Goal: Navigation & Orientation: Find specific page/section

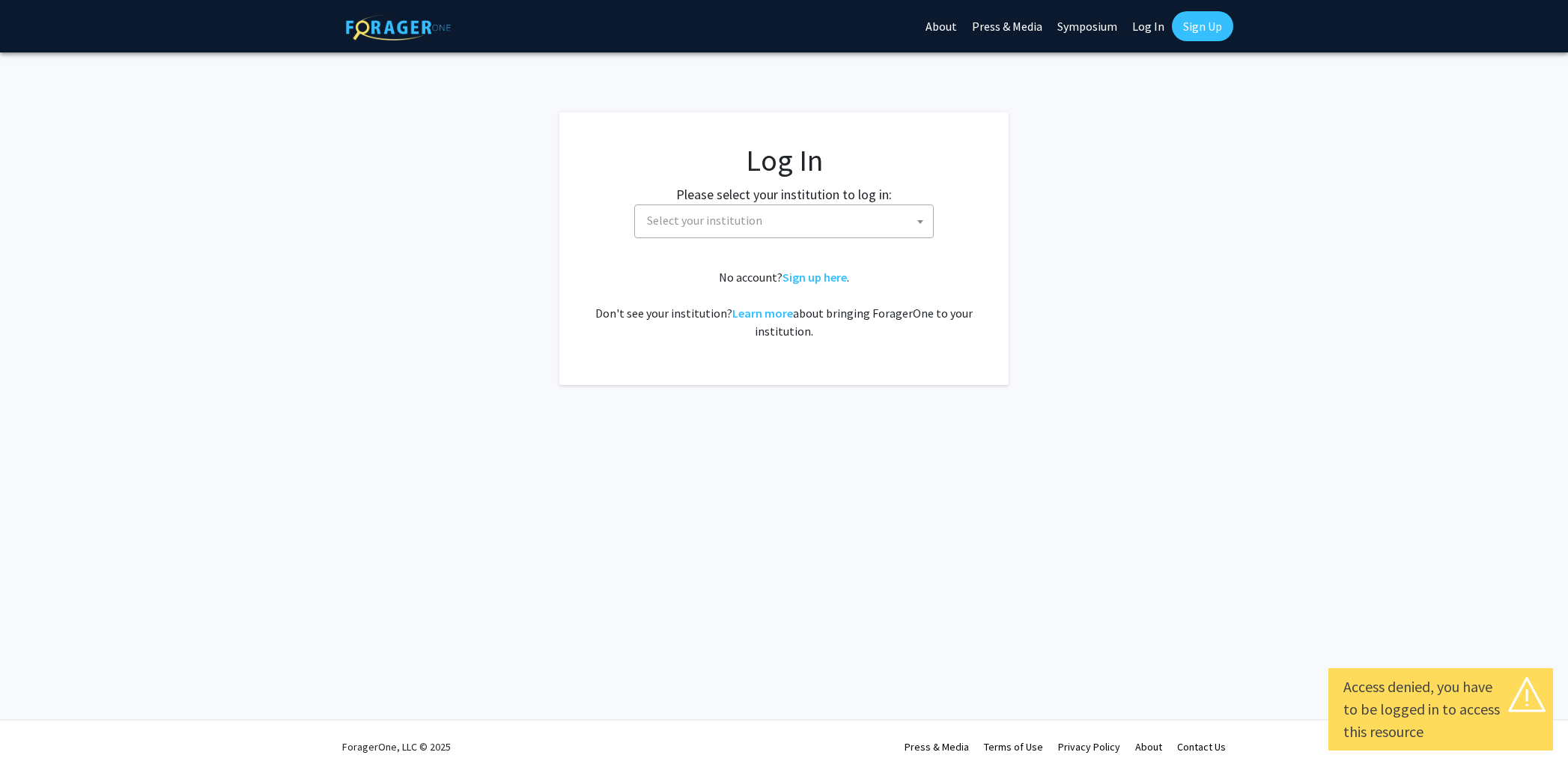
select select
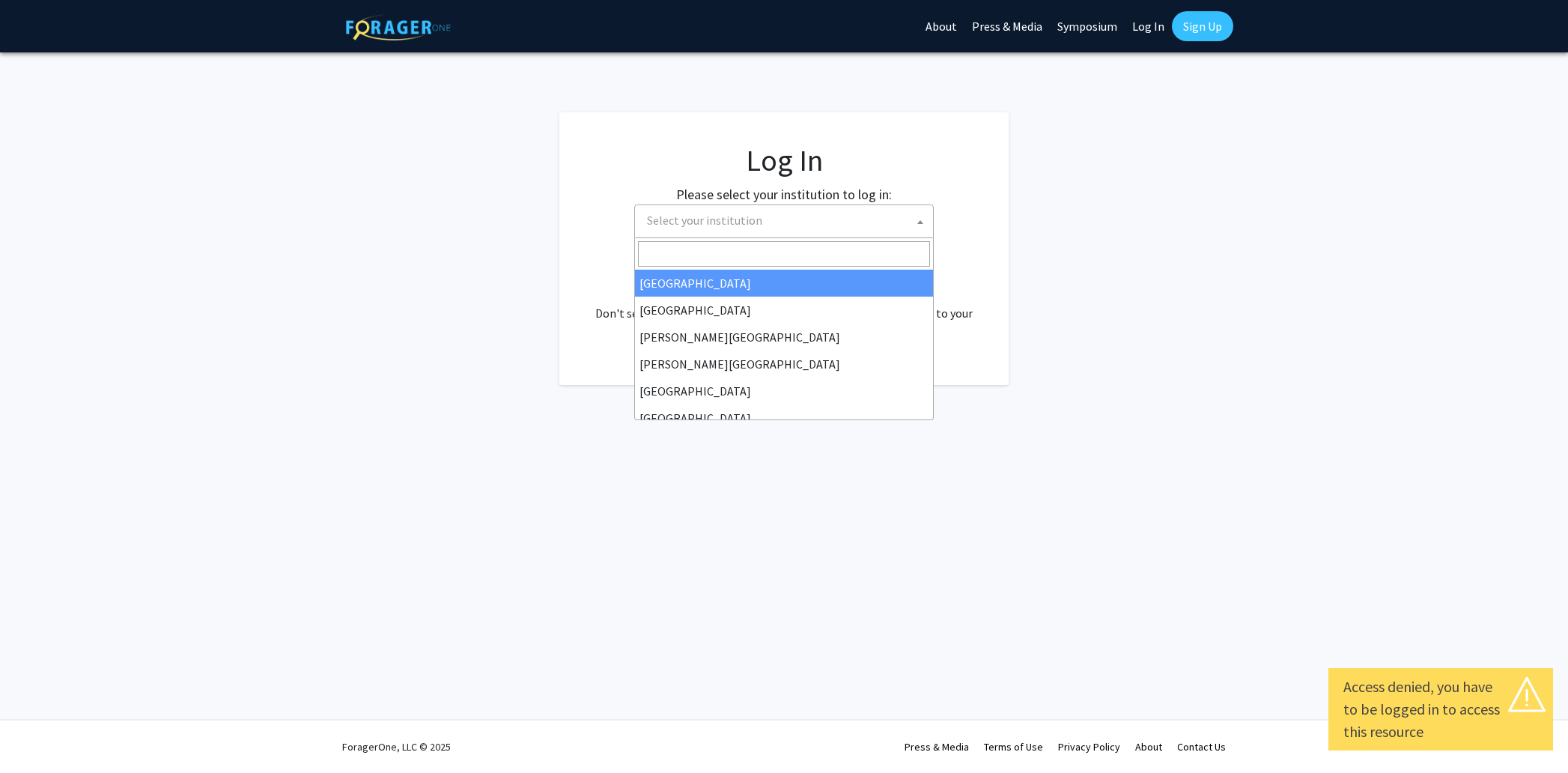
click at [869, 224] on span "Select your institution" at bounding box center [786, 220] width 292 height 31
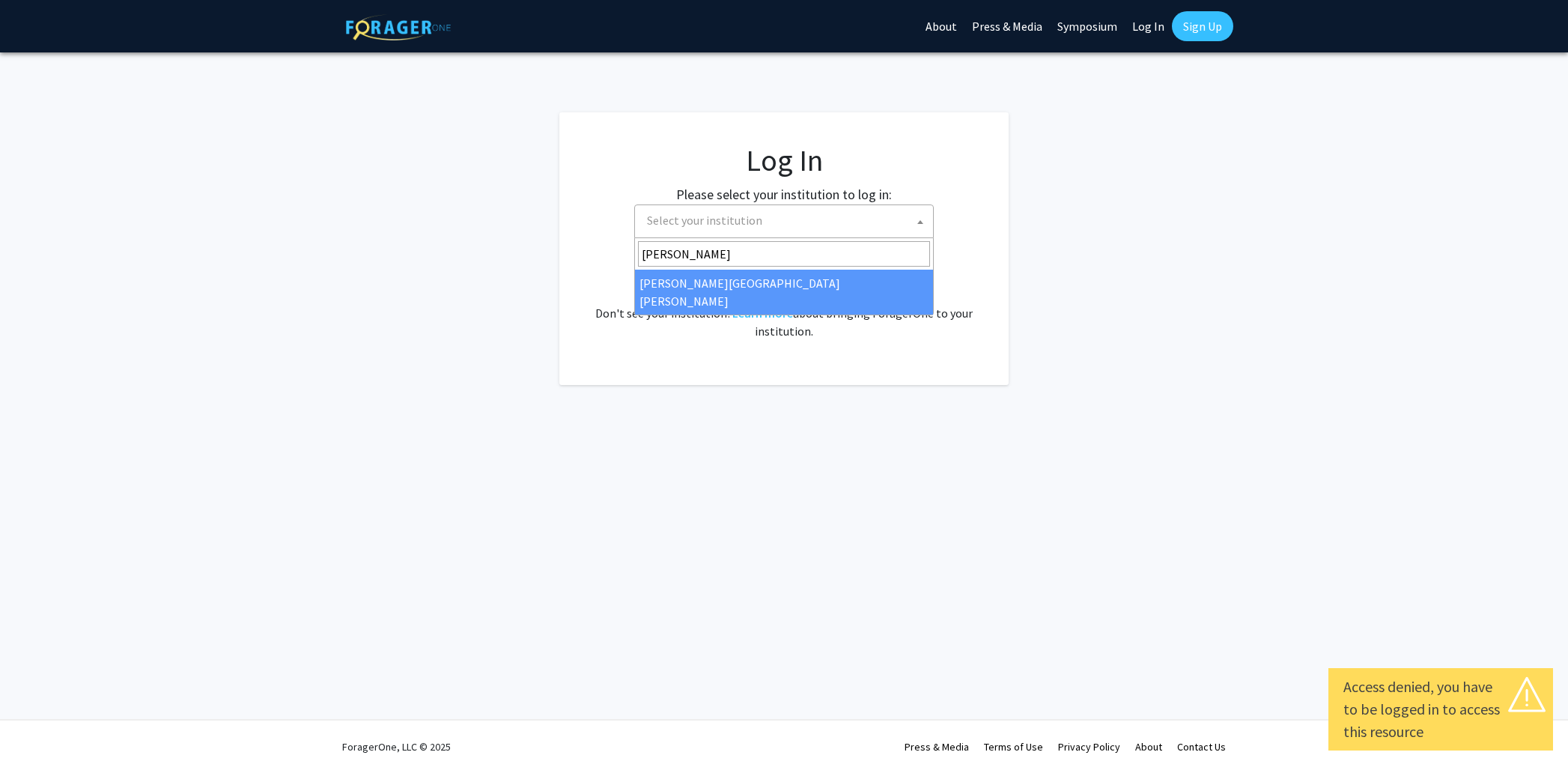
type input "johns"
select select "1"
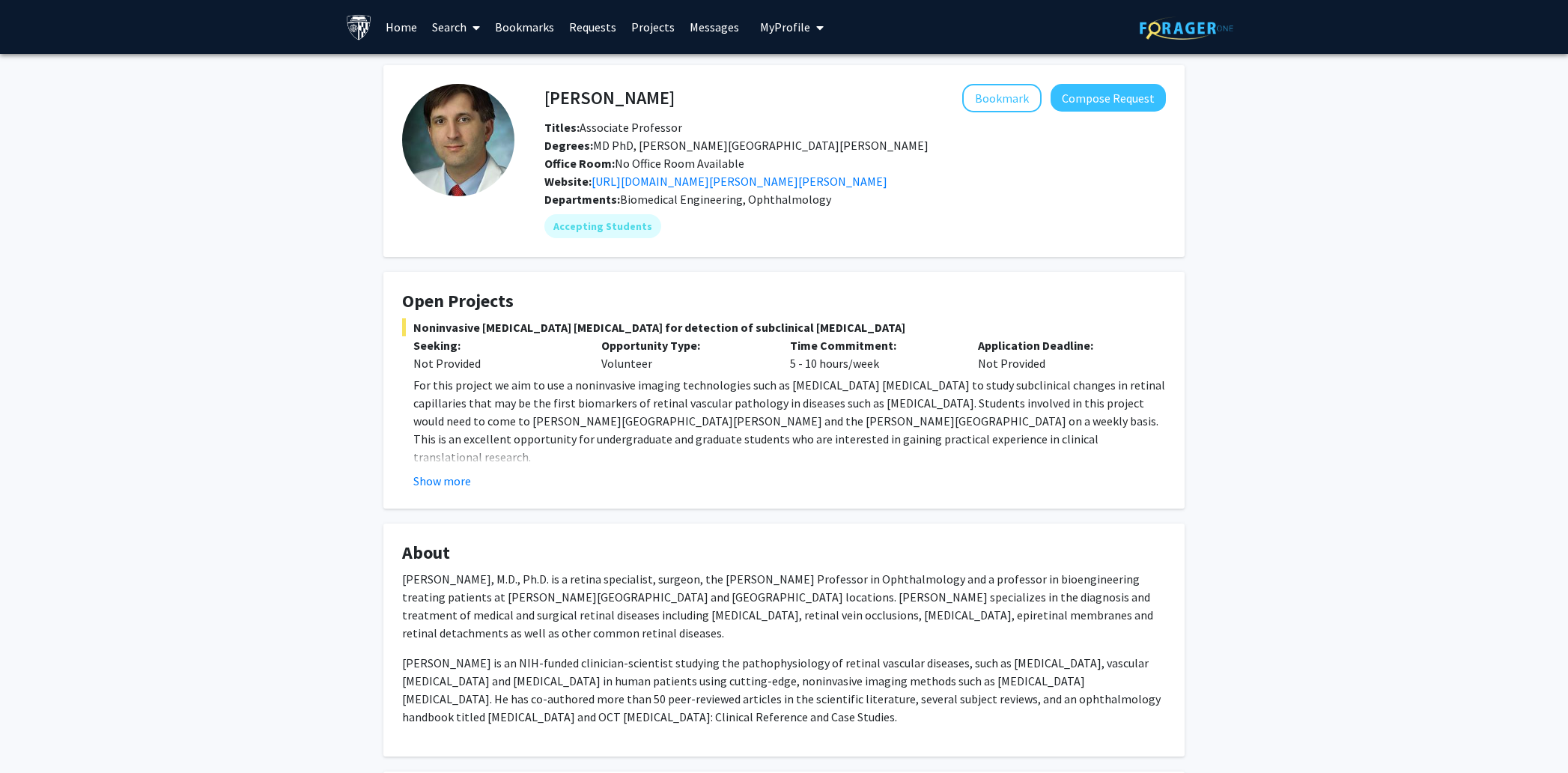
click at [456, 478] on button "Show more" at bounding box center [442, 480] width 57 height 18
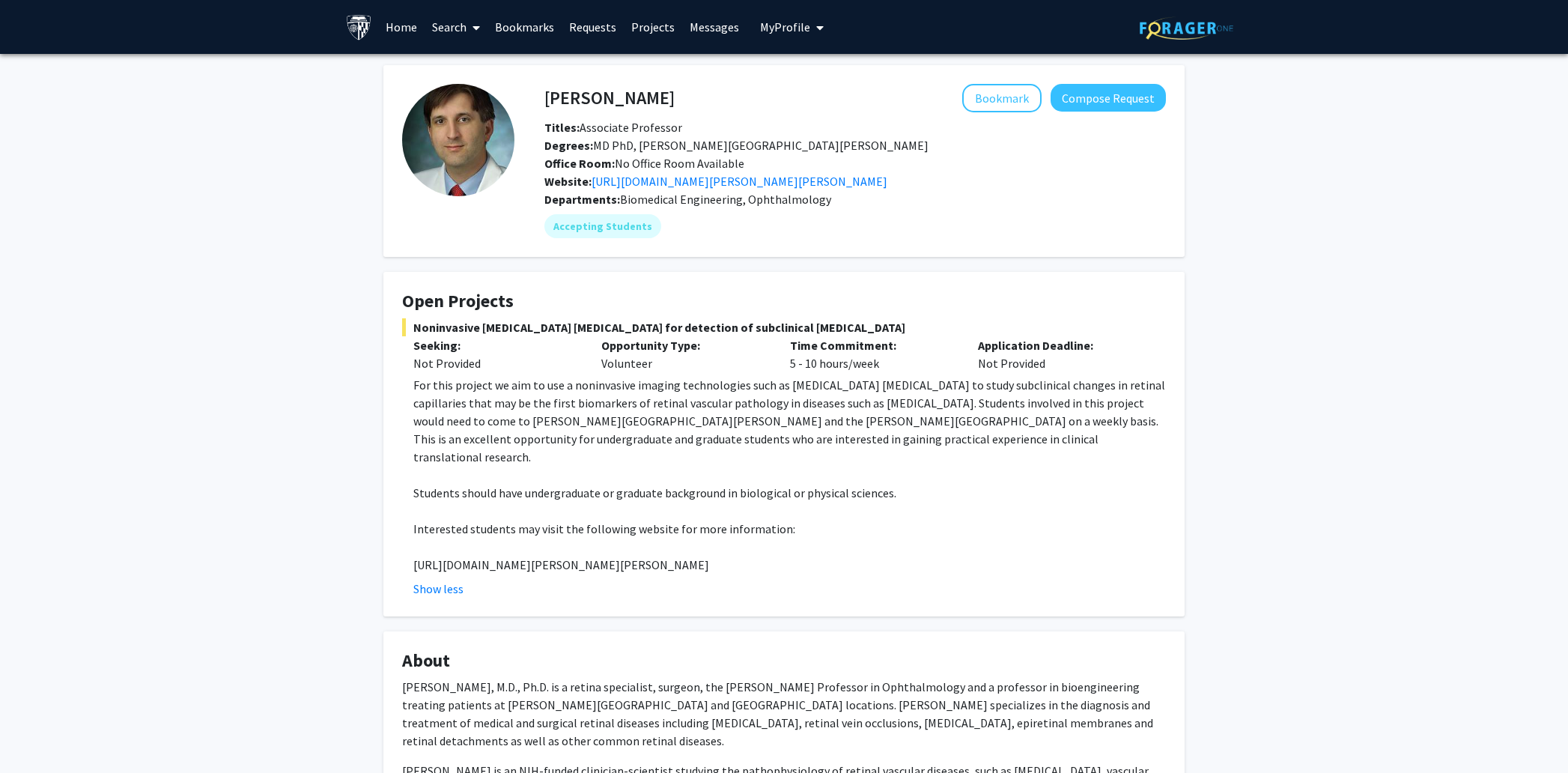
click at [406, 29] on link "Home" at bounding box center [401, 27] width 46 height 53
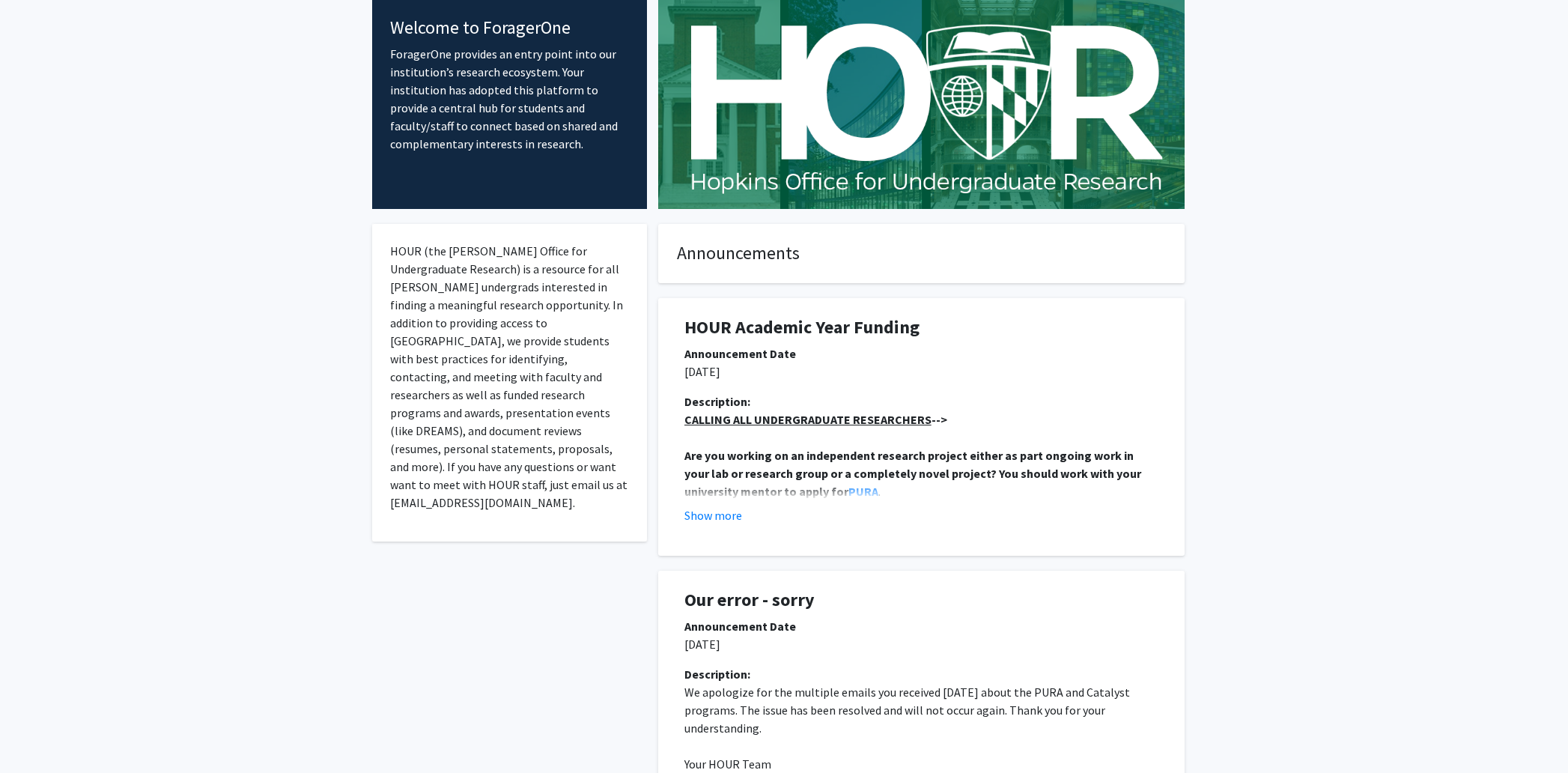
scroll to position [98, 0]
